Goal: Navigation & Orientation: Find specific page/section

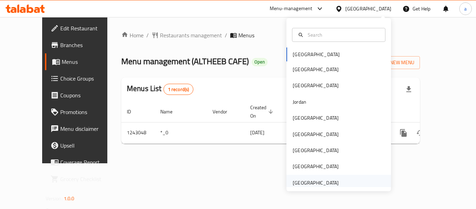
click at [314, 180] on div "[GEOGRAPHIC_DATA]" at bounding box center [316, 183] width 46 height 8
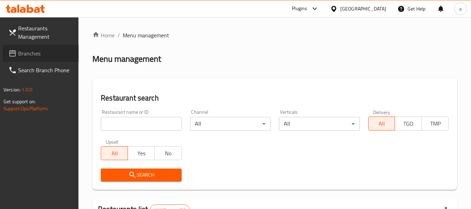
click at [57, 55] on span "Branches" at bounding box center [45, 53] width 55 height 8
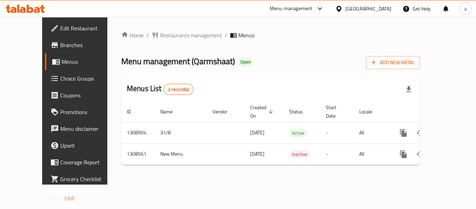
click at [351, 9] on div "[GEOGRAPHIC_DATA]" at bounding box center [369, 9] width 46 height 8
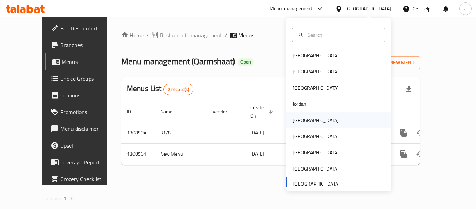
click at [300, 118] on div "[GEOGRAPHIC_DATA]" at bounding box center [316, 121] width 46 height 8
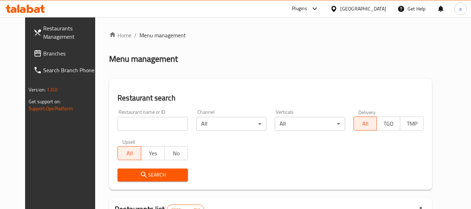
click at [43, 56] on span "Branches" at bounding box center [70, 53] width 55 height 8
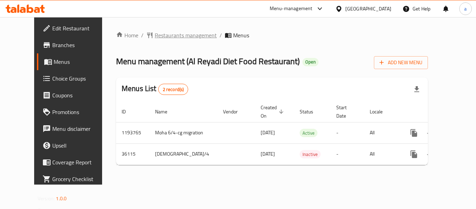
click at [155, 38] on span "Restaurants management" at bounding box center [186, 35] width 62 height 8
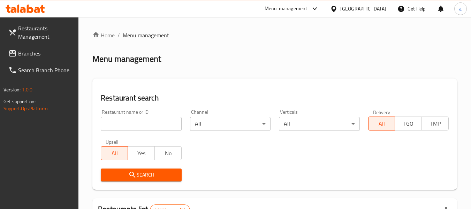
click at [140, 126] on input "search" at bounding box center [141, 124] width 81 height 14
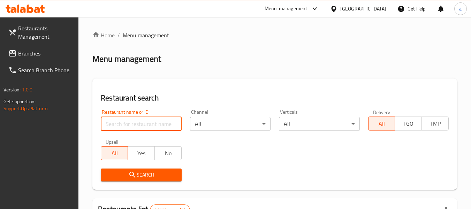
paste input "18667"
type input "18667"
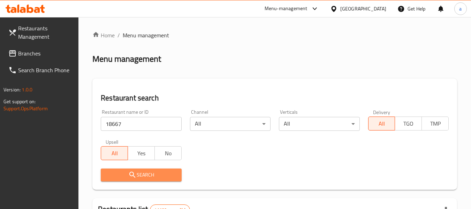
click at [133, 179] on button "Search" at bounding box center [141, 174] width 81 height 13
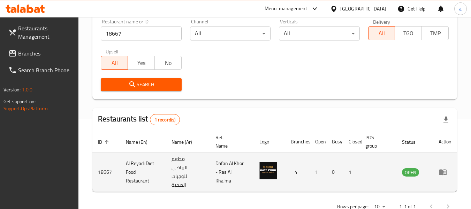
scroll to position [111, 0]
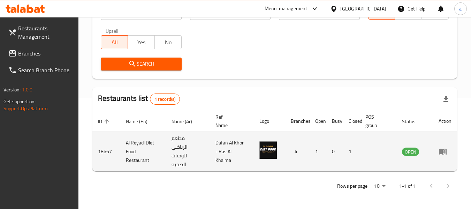
click at [269, 150] on img "enhanced table" at bounding box center [268, 149] width 17 height 17
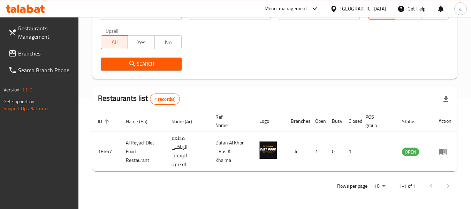
click at [353, 8] on div "[GEOGRAPHIC_DATA]" at bounding box center [363, 9] width 46 height 8
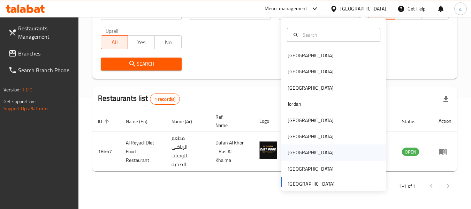
click at [288, 151] on div "Qatar" at bounding box center [311, 153] width 46 height 8
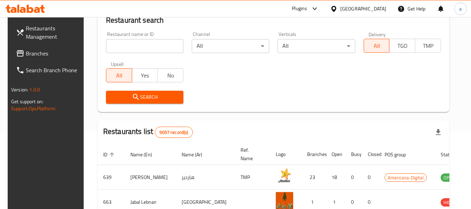
scroll to position [41, 0]
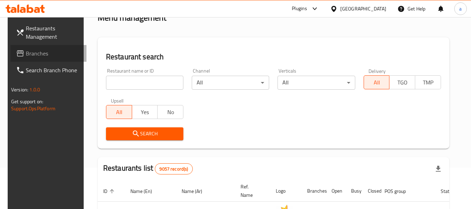
click at [34, 50] on span "Branches" at bounding box center [53, 53] width 55 height 8
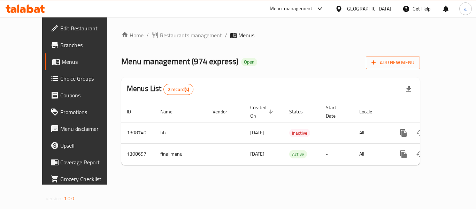
click at [381, 7] on div "[GEOGRAPHIC_DATA]" at bounding box center [369, 9] width 46 height 8
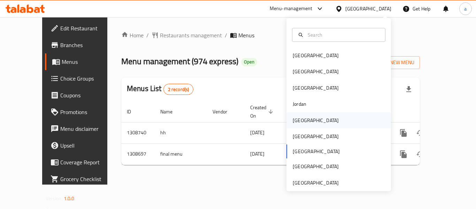
click at [298, 119] on div "[GEOGRAPHIC_DATA]" at bounding box center [316, 121] width 46 height 8
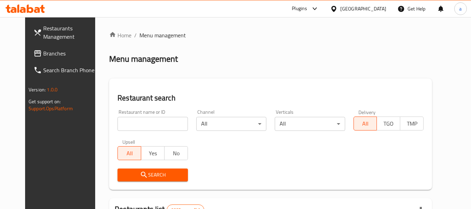
click at [43, 51] on span "Branches" at bounding box center [70, 53] width 55 height 8
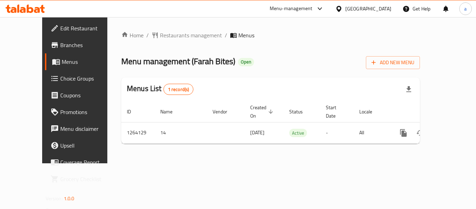
click at [382, 9] on div "[GEOGRAPHIC_DATA]" at bounding box center [369, 9] width 46 height 8
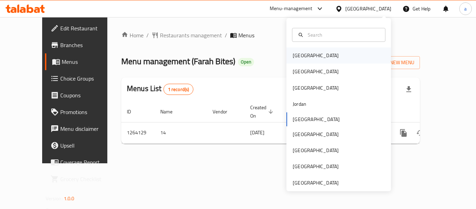
click at [304, 58] on div "[GEOGRAPHIC_DATA]" at bounding box center [316, 56] width 46 height 8
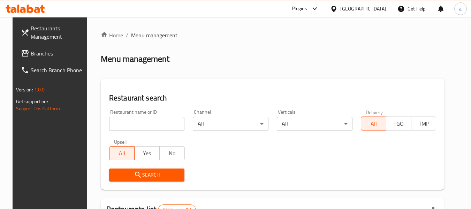
click at [31, 56] on span "Branches" at bounding box center [58, 53] width 55 height 8
